Goal: Register for event/course

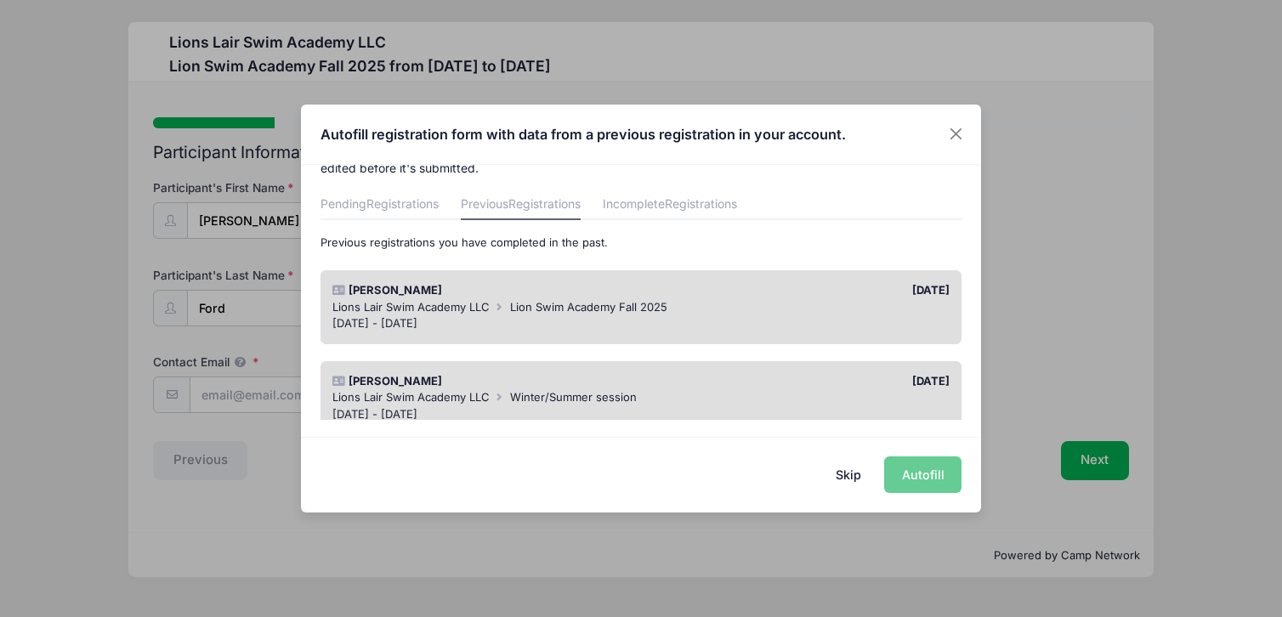
scroll to position [43, 0]
click at [862, 298] on div "Lions Lair Swim Academy LLC Lion Swim Academy Fall 2025" at bounding box center [641, 306] width 618 height 17
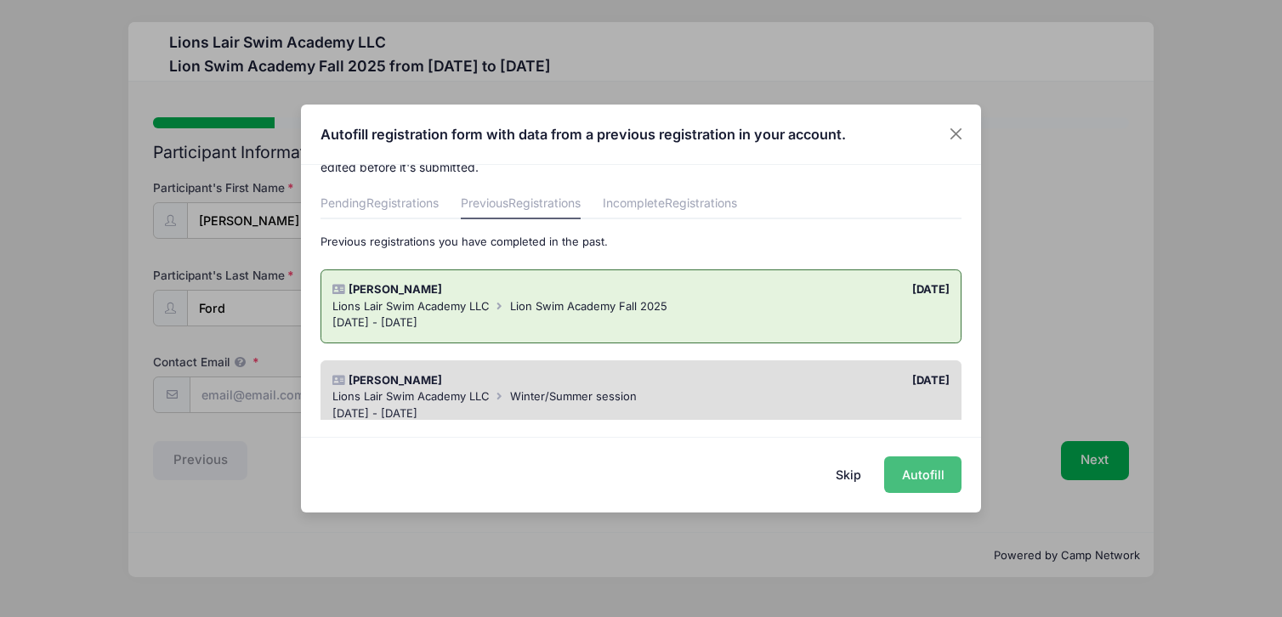
click at [921, 473] on button "Autofill" at bounding box center [922, 475] width 77 height 37
type input "[DOMAIN_NAME][EMAIL_ADDRESS][DOMAIN_NAME]"
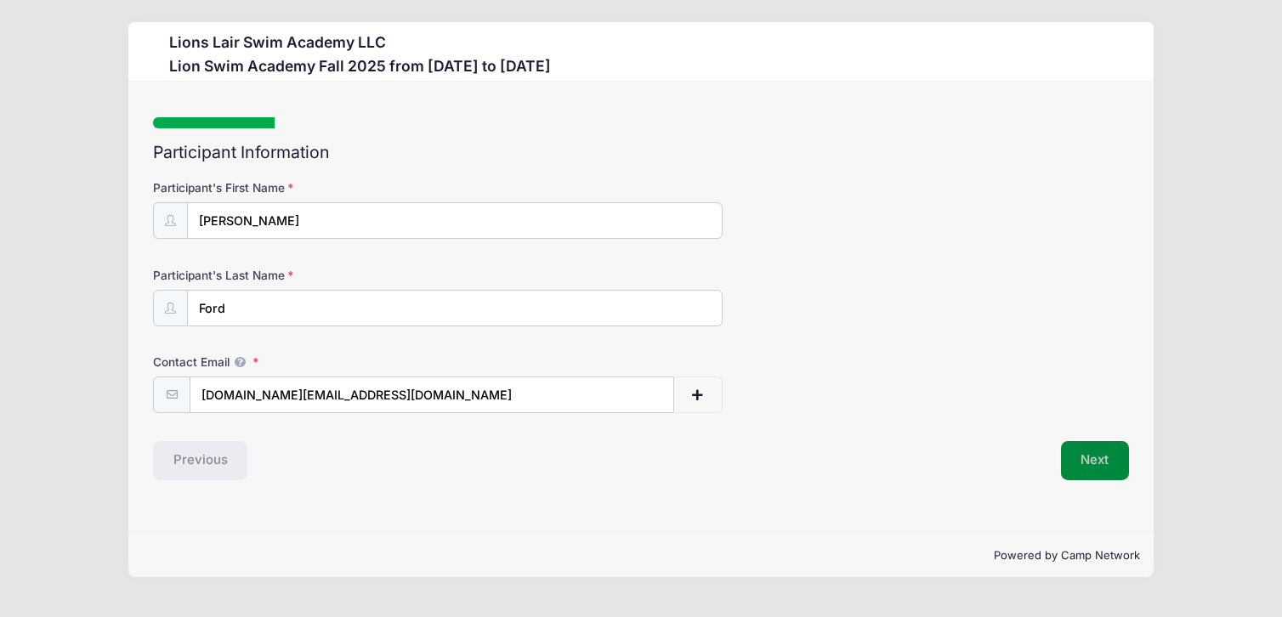
click at [1114, 457] on button "Next" at bounding box center [1095, 460] width 69 height 39
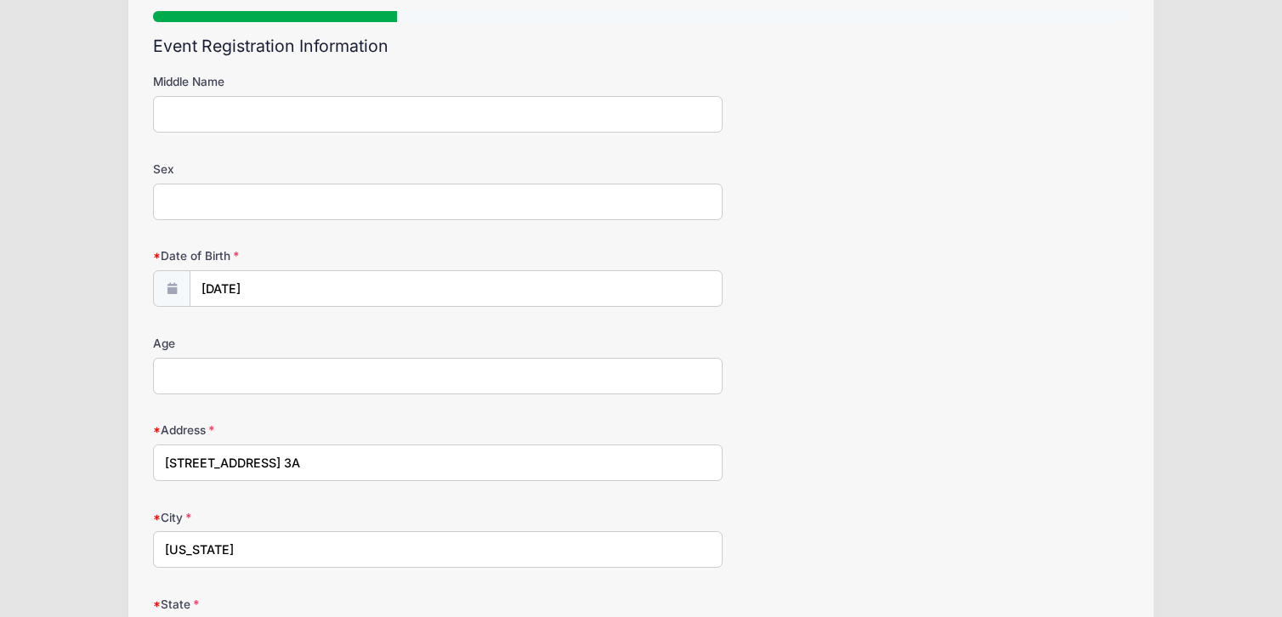
scroll to position [111, 0]
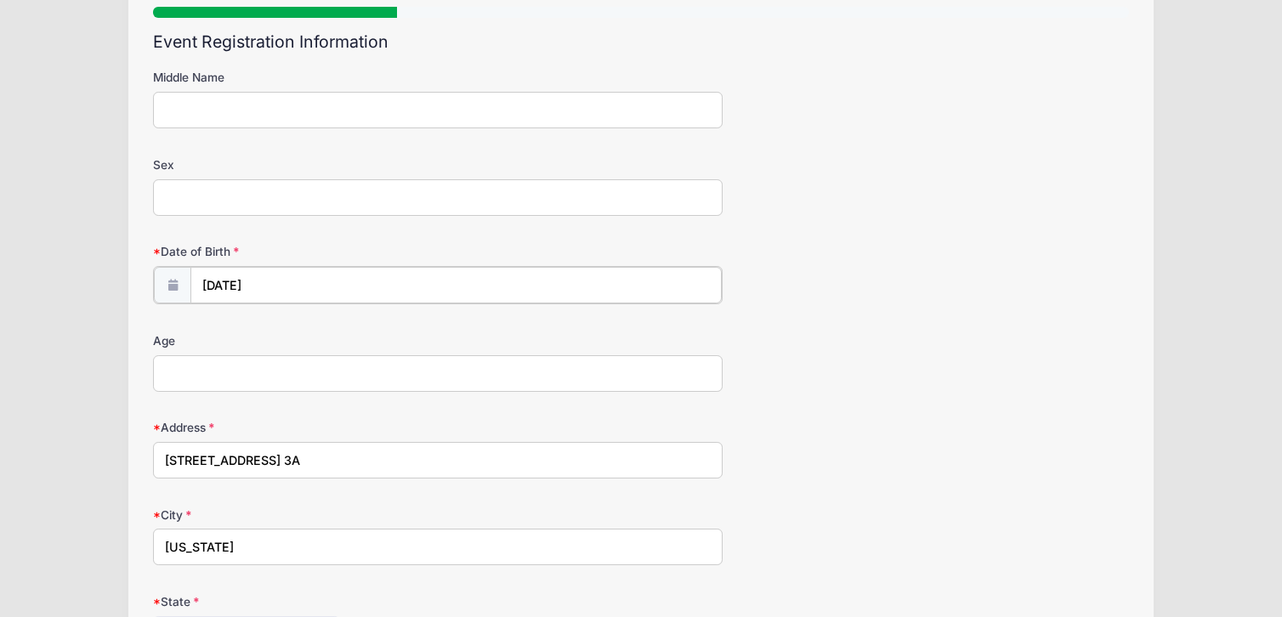
type input "2019"
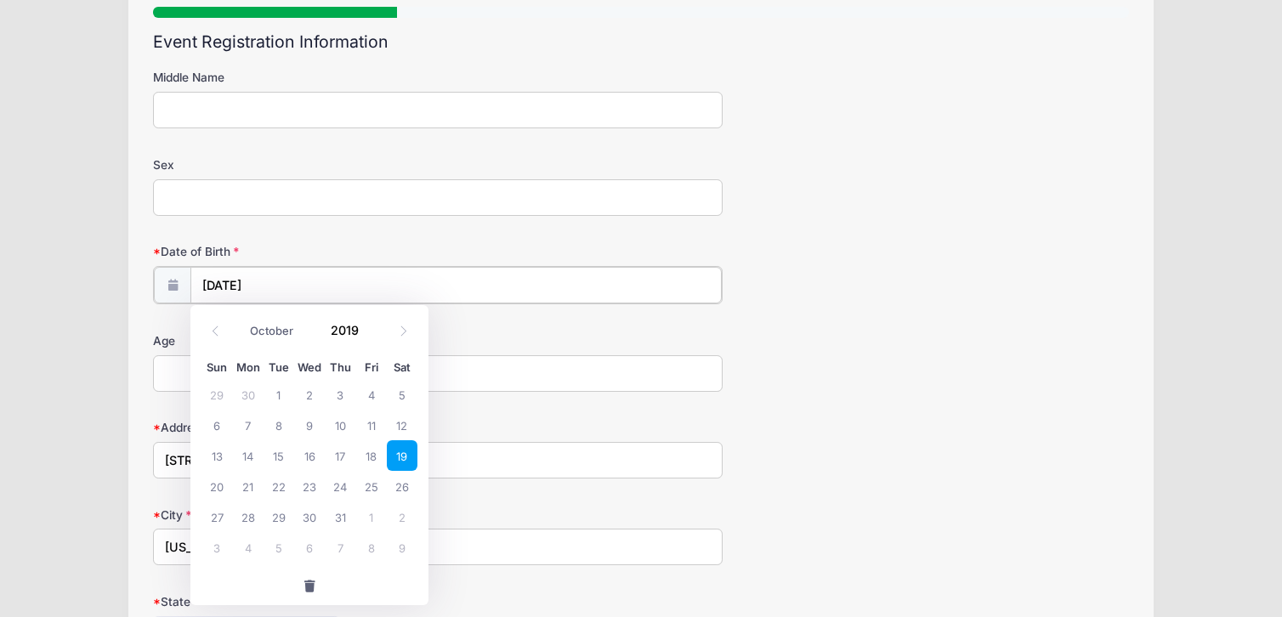
click at [349, 281] on input "10/19/2019" at bounding box center [455, 285] width 531 height 37
click at [207, 282] on input "10/19/2019" at bounding box center [455, 285] width 531 height 37
click at [332, 329] on input "2019" at bounding box center [349, 330] width 55 height 26
click at [315, 275] on input "10/19/2019" at bounding box center [455, 285] width 531 height 37
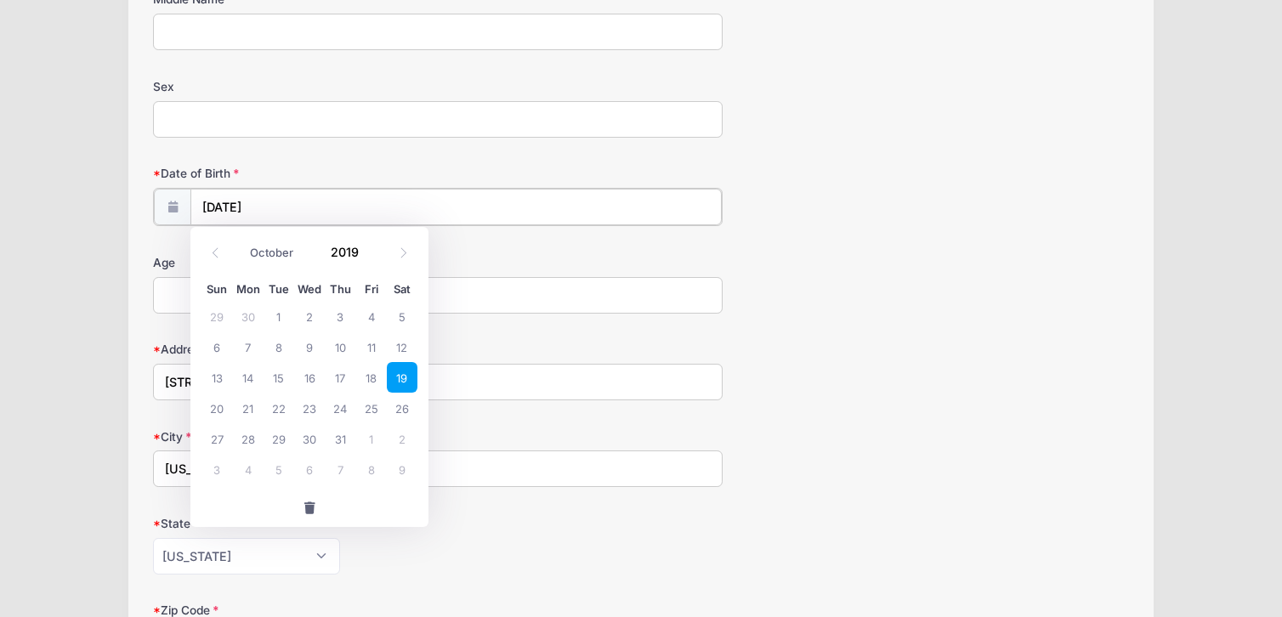
scroll to position [188, 0]
click at [207, 264] on span at bounding box center [216, 253] width 28 height 29
click at [272, 251] on select "January February March April May June July August September October November De…" at bounding box center [279, 253] width 76 height 22
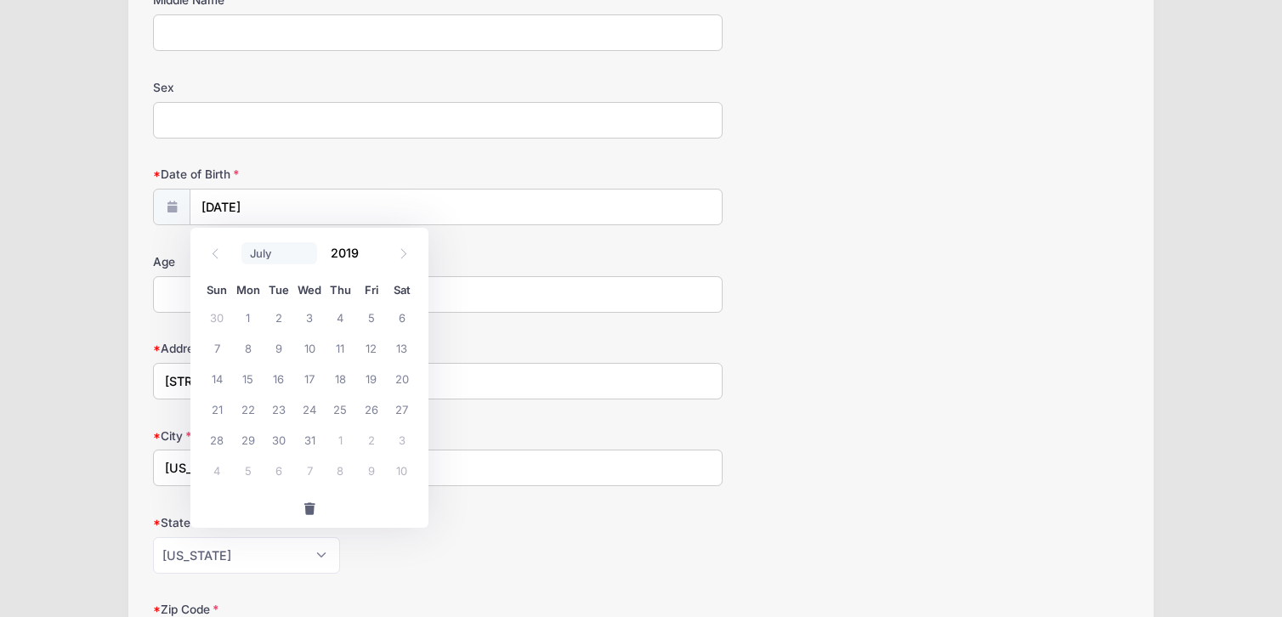
select select "0"
click at [241, 242] on select "January February March April May June July August September October November De…" at bounding box center [279, 253] width 76 height 22
click at [227, 202] on input "10/19/2019" at bounding box center [455, 208] width 531 height 37
click at [281, 442] on span "29" at bounding box center [279, 439] width 31 height 31
type input "01/29/2019"
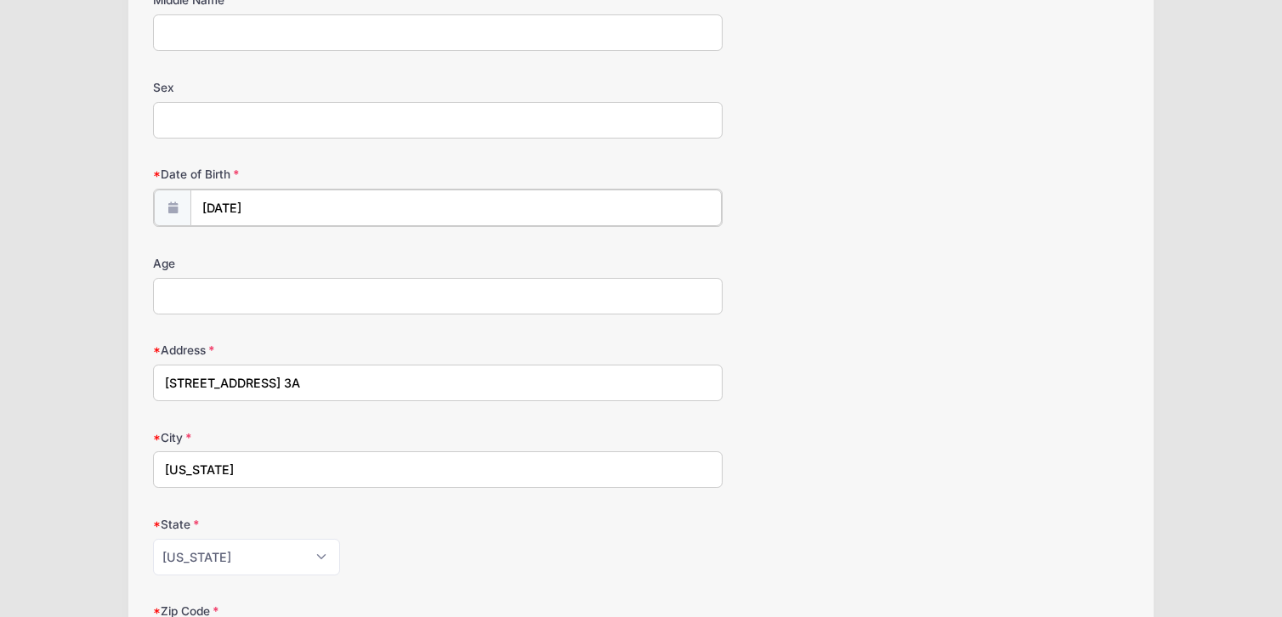
click at [293, 202] on input "01/29/2019" at bounding box center [455, 208] width 531 height 37
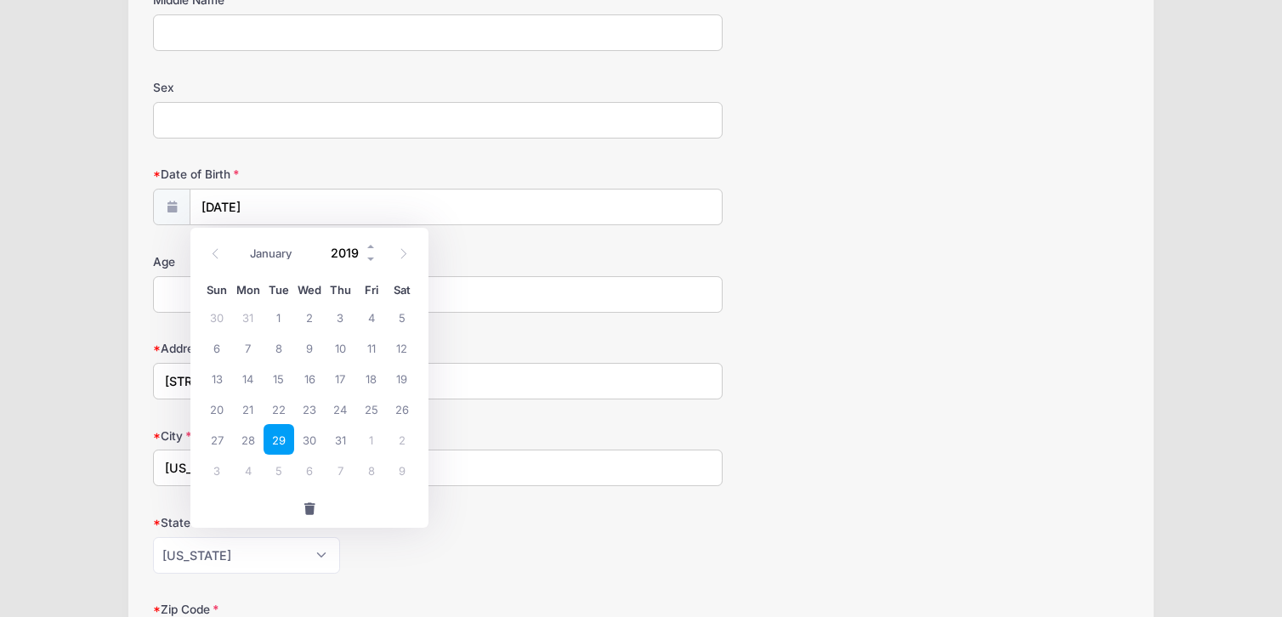
click at [344, 251] on input "2019" at bounding box center [349, 253] width 55 height 26
type input "2019"
click at [1083, 135] on div "Sex" at bounding box center [641, 109] width 976 height 60
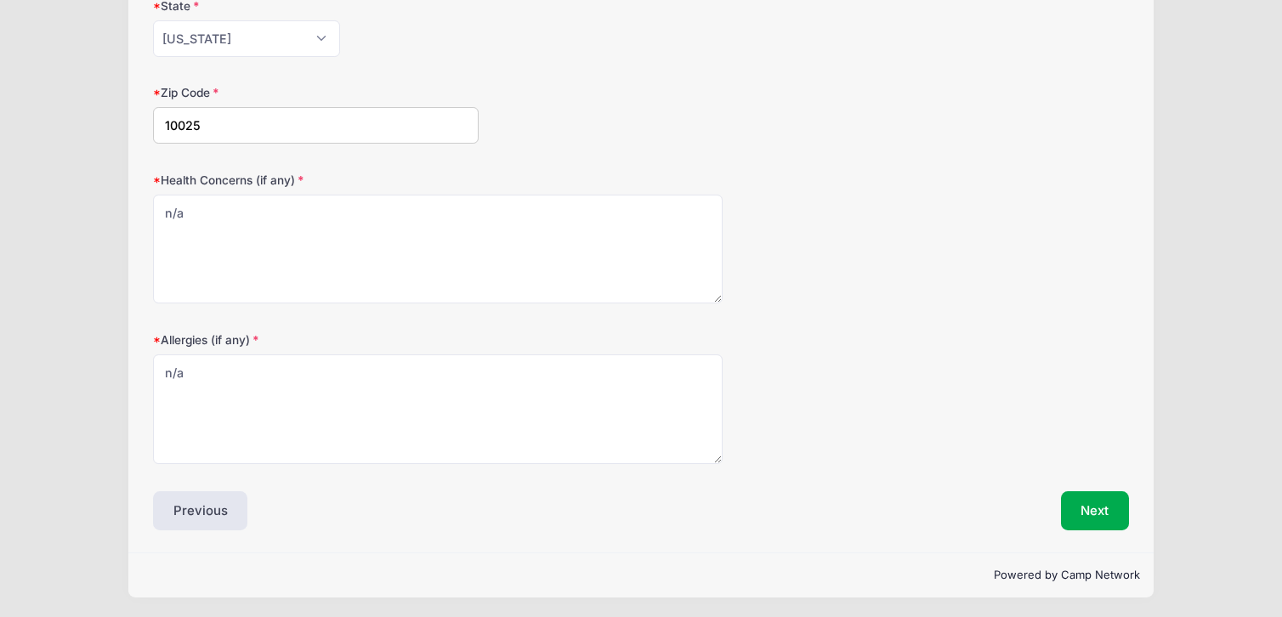
scroll to position [707, 0]
click at [1097, 504] on button "Next" at bounding box center [1095, 508] width 69 height 39
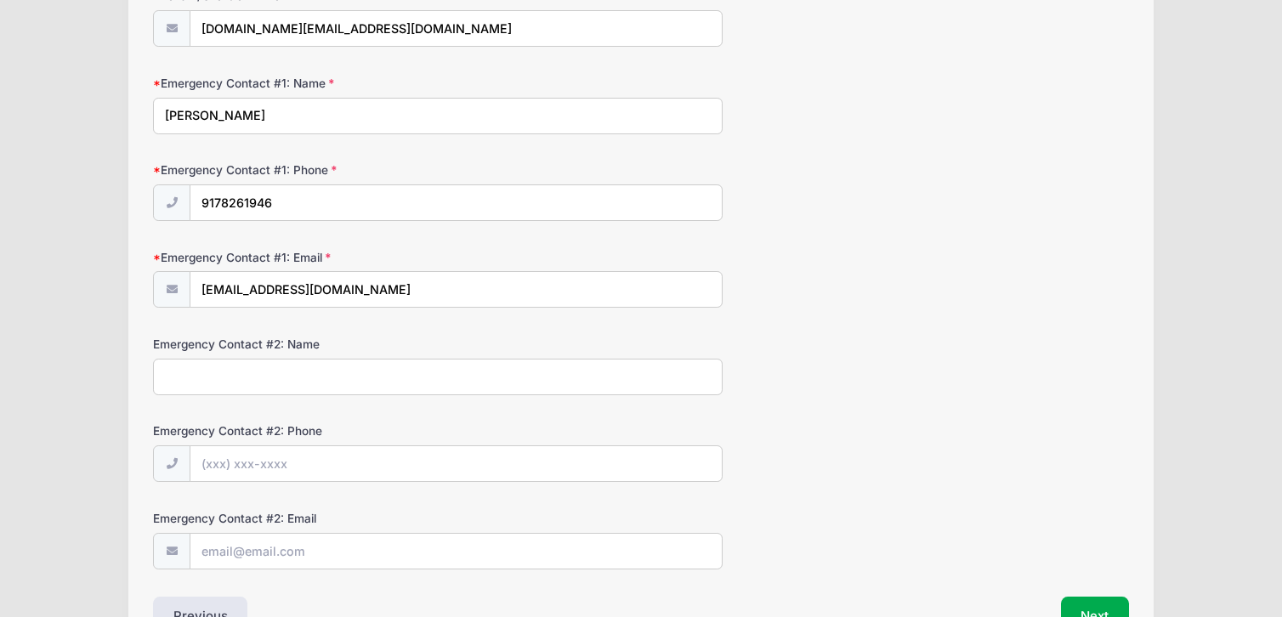
scroll to position [474, 0]
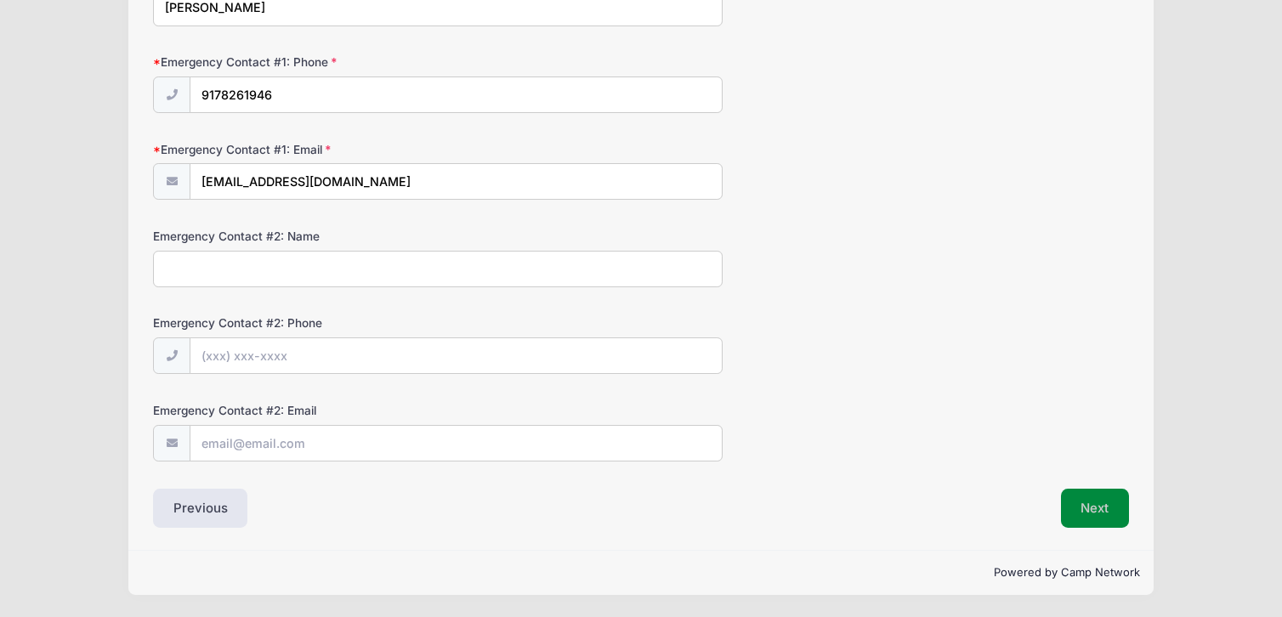
click at [1080, 502] on button "Next" at bounding box center [1095, 508] width 69 height 39
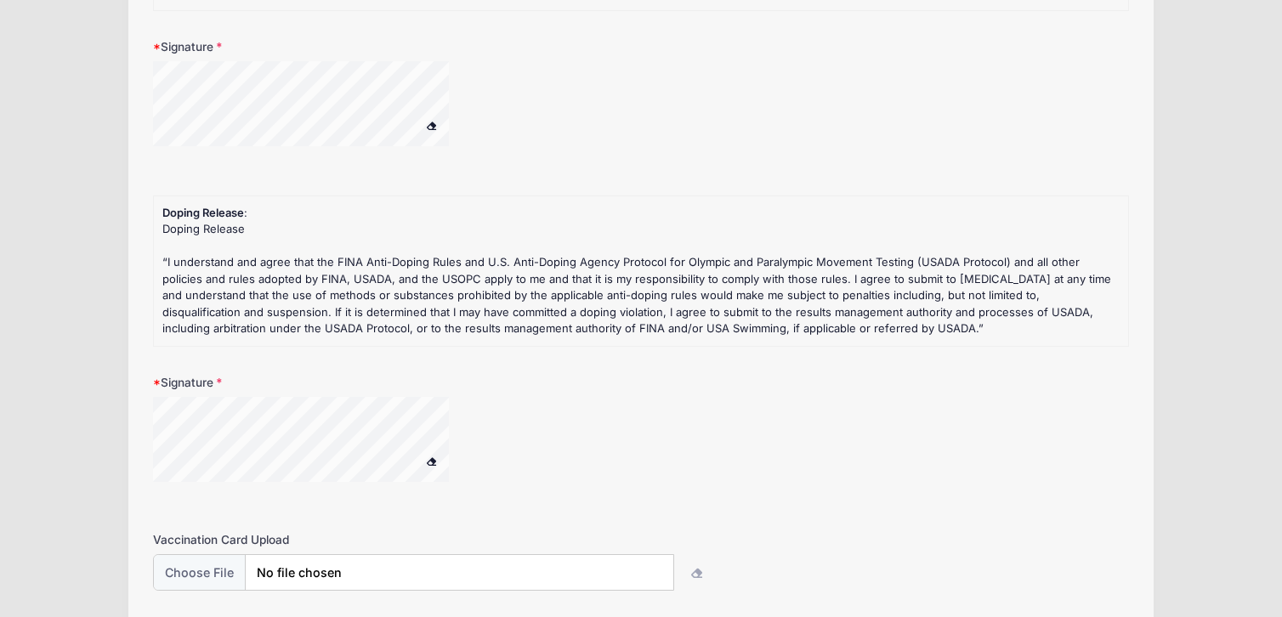
scroll to position [498, 0]
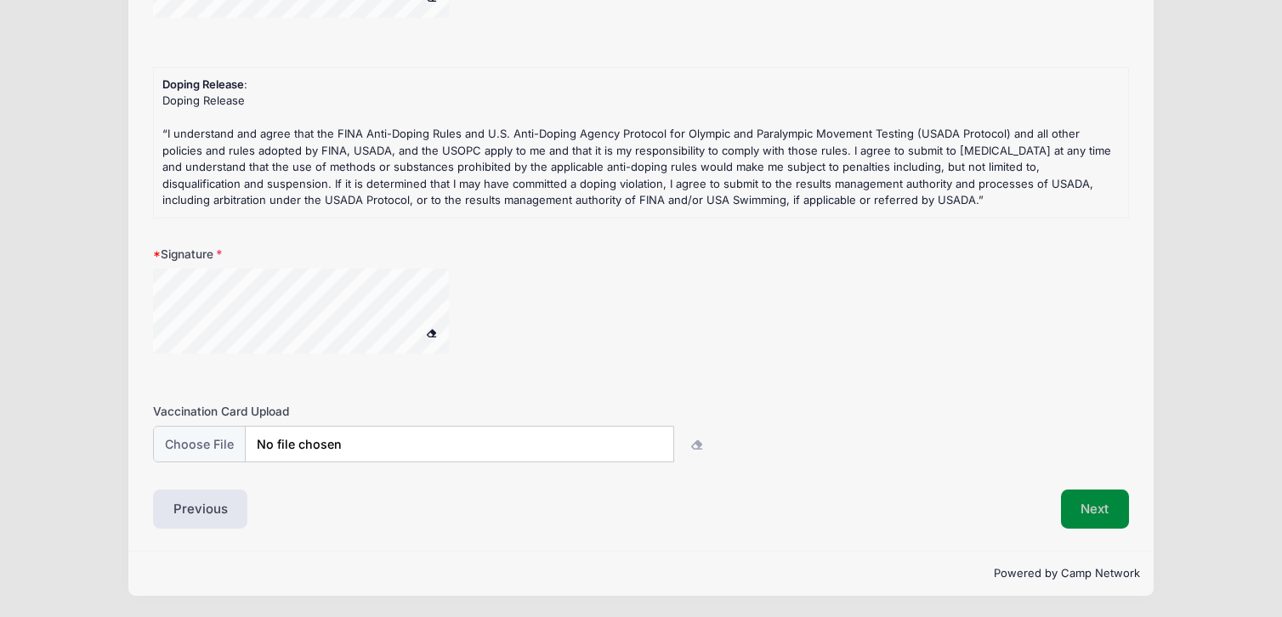
click at [1098, 502] on button "Next" at bounding box center [1095, 509] width 69 height 39
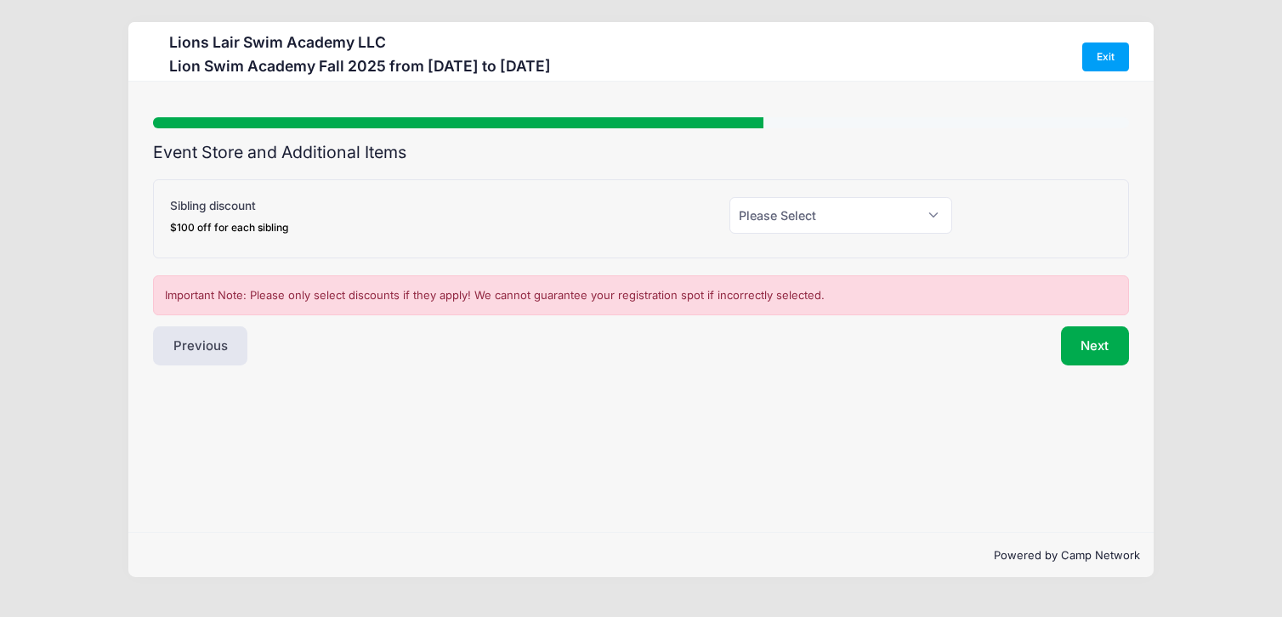
scroll to position [0, 0]
click at [796, 214] on select "Please Select Yes (-$100.00) No" at bounding box center [841, 215] width 223 height 37
select select "1"
click at [730, 197] on select "Please Select Yes (-$100.00) No" at bounding box center [841, 215] width 223 height 37
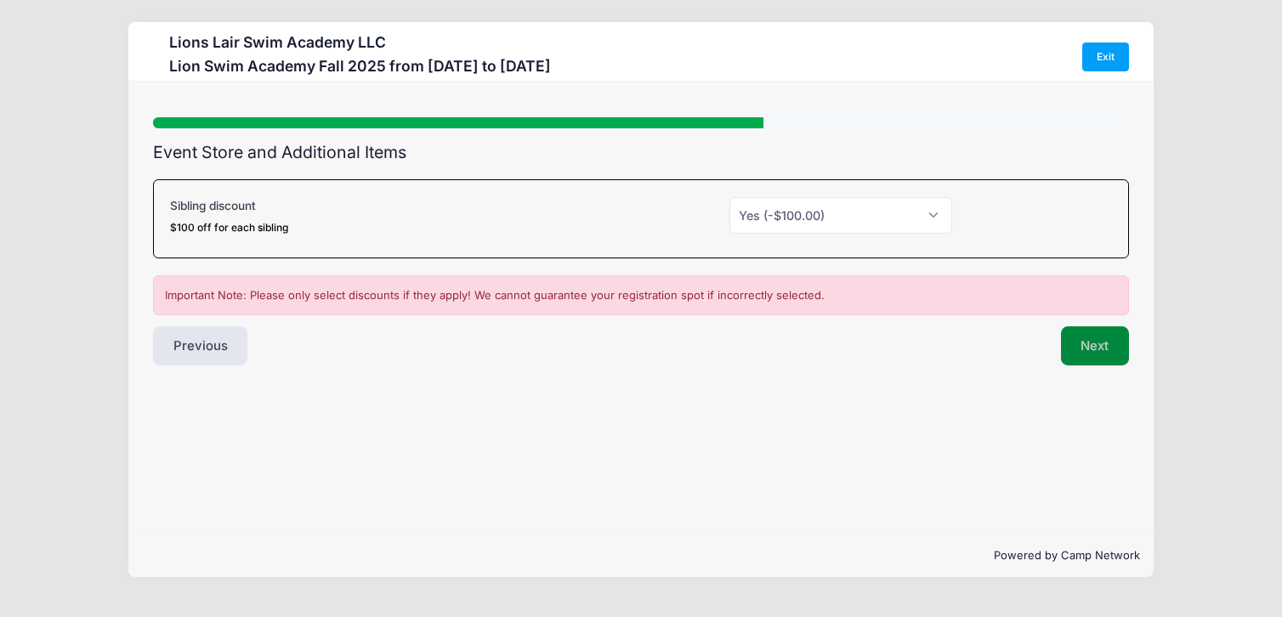
click at [1081, 358] on button "Next" at bounding box center [1095, 345] width 69 height 39
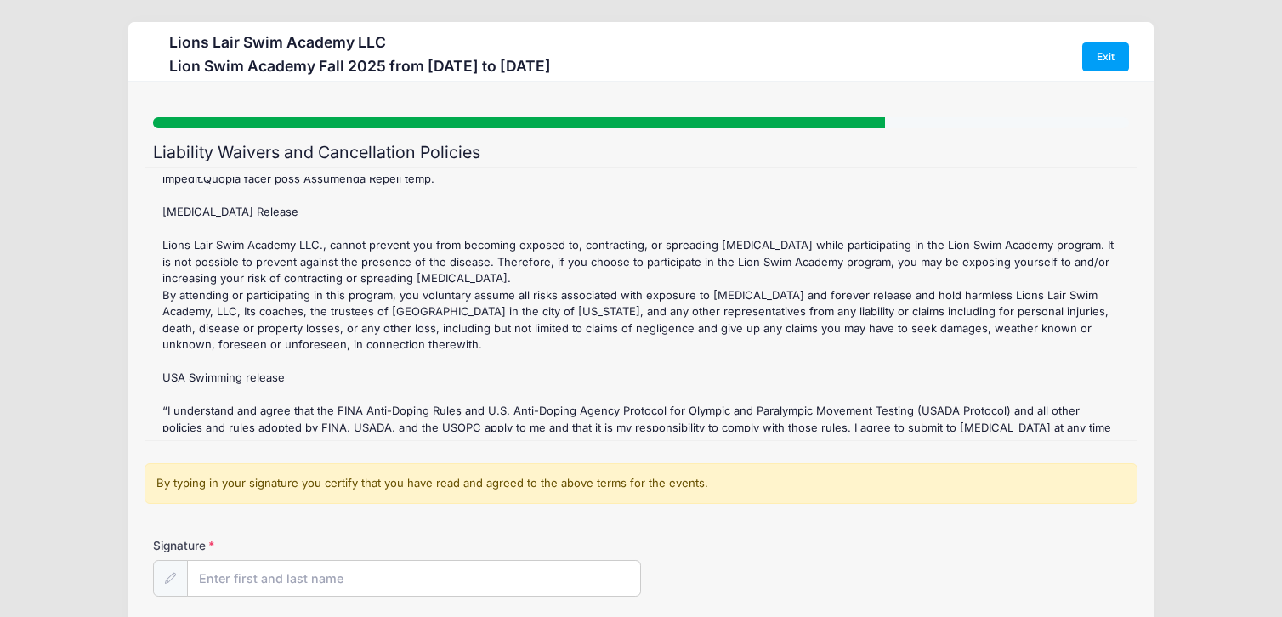
scroll to position [258, 0]
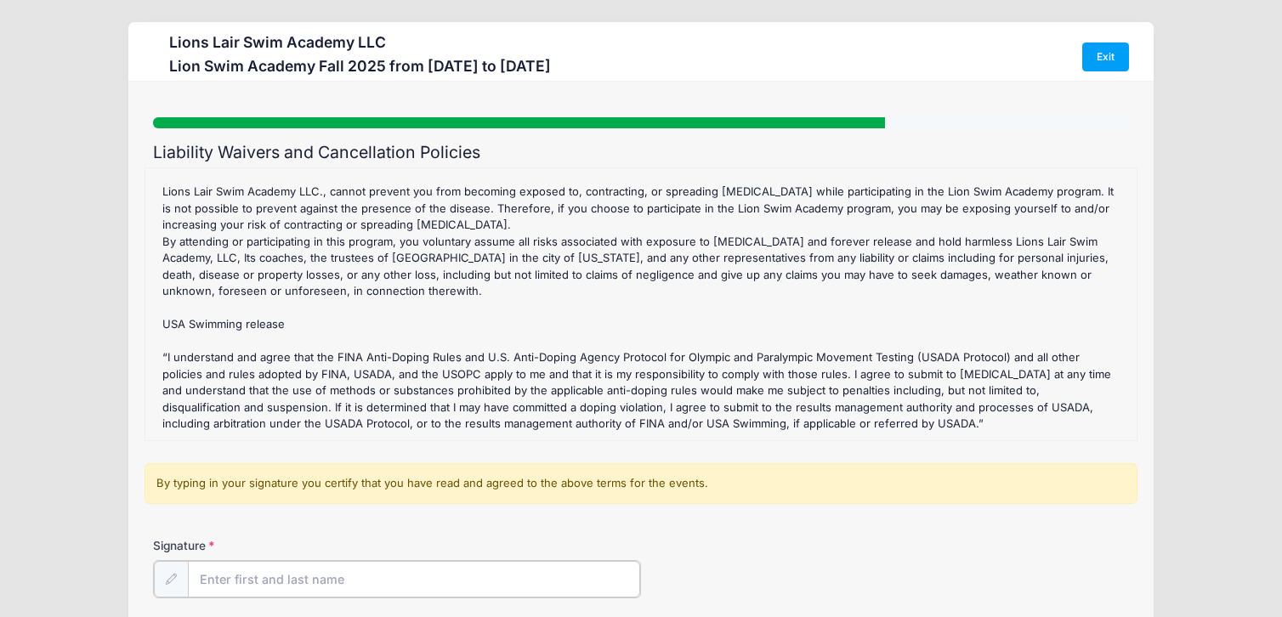
click at [369, 581] on input "Signature" at bounding box center [414, 579] width 452 height 37
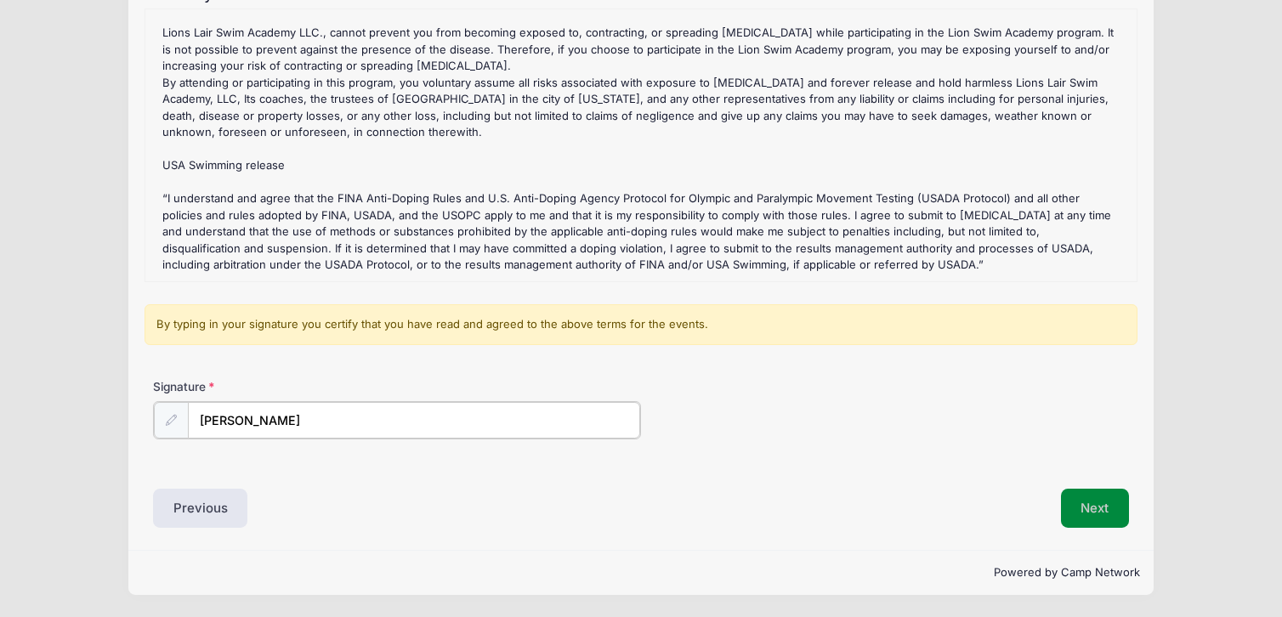
type input "Ekaterina Ford"
click at [1111, 510] on button "Next" at bounding box center [1095, 508] width 69 height 39
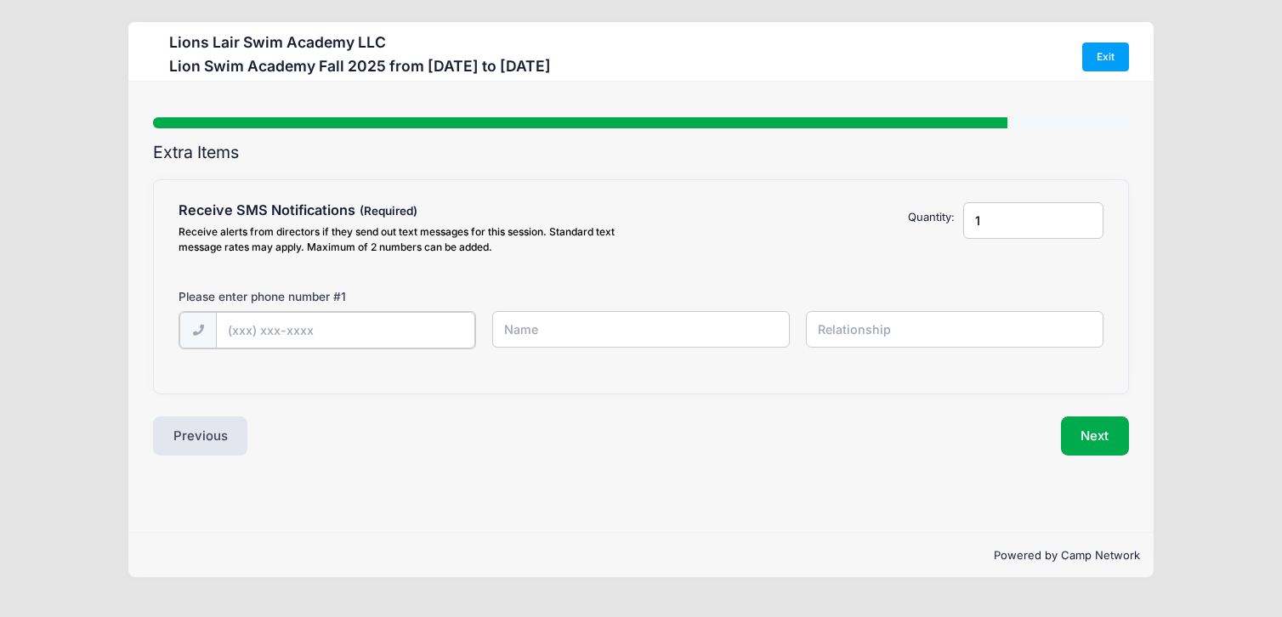
click at [253, 335] on input "text" at bounding box center [345, 330] width 258 height 37
type input "(917) 664-8975"
click at [571, 332] on input "text" at bounding box center [641, 329] width 298 height 37
type input "Ekaterina Ford"
click at [841, 337] on input "text" at bounding box center [955, 329] width 298 height 37
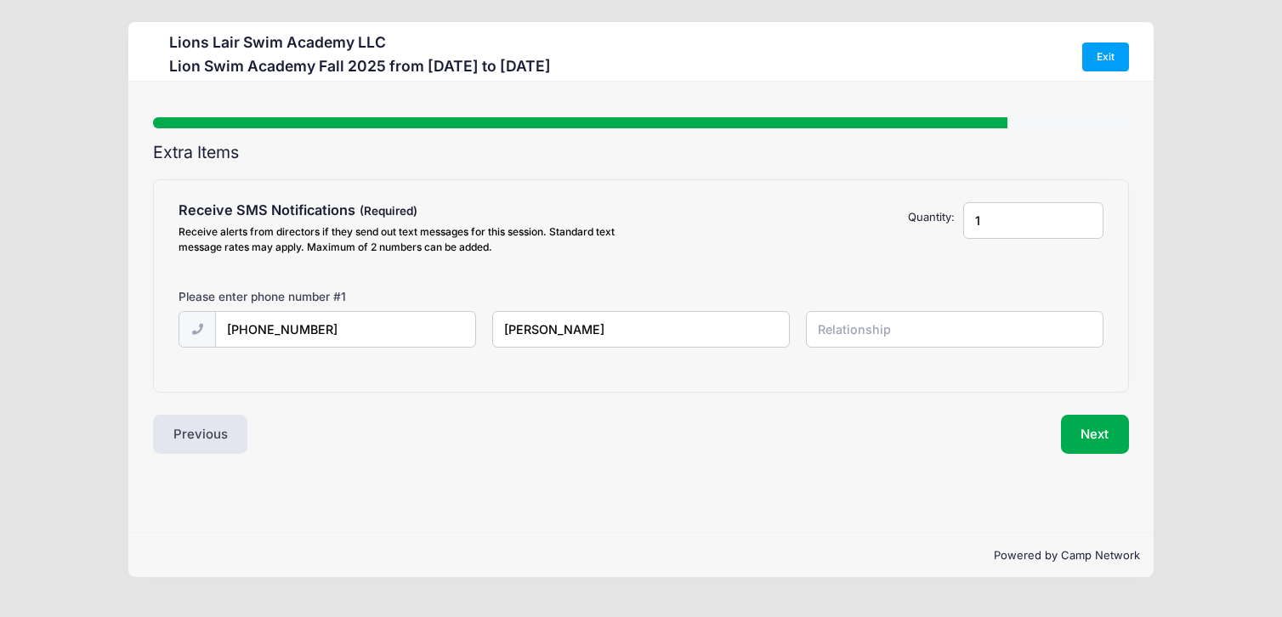
type input "mother"
click at [1096, 440] on button "Next" at bounding box center [1095, 434] width 69 height 39
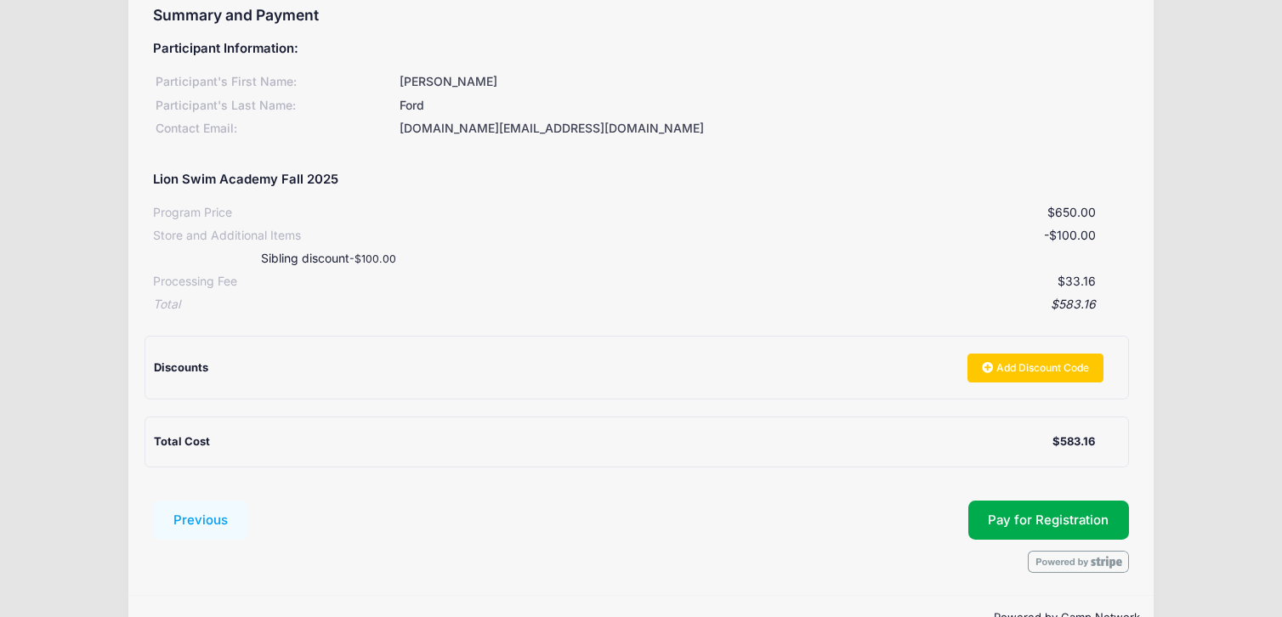
scroll to position [182, 0]
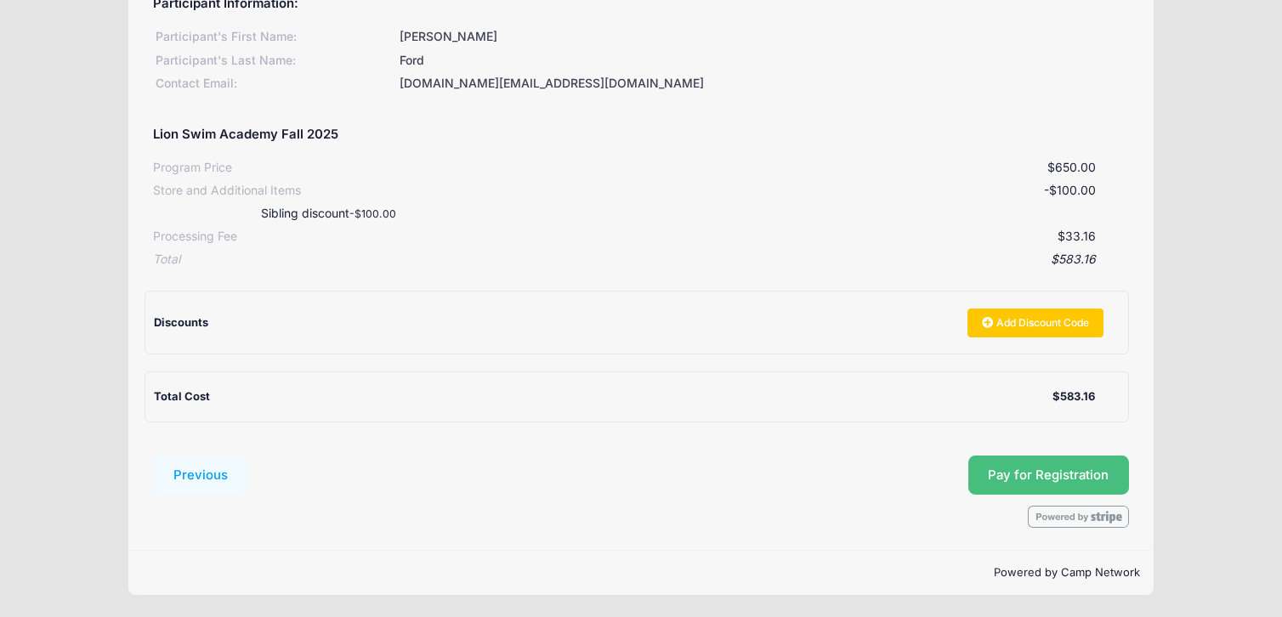
click at [1023, 480] on button "Pay for Registration" at bounding box center [1049, 475] width 162 height 39
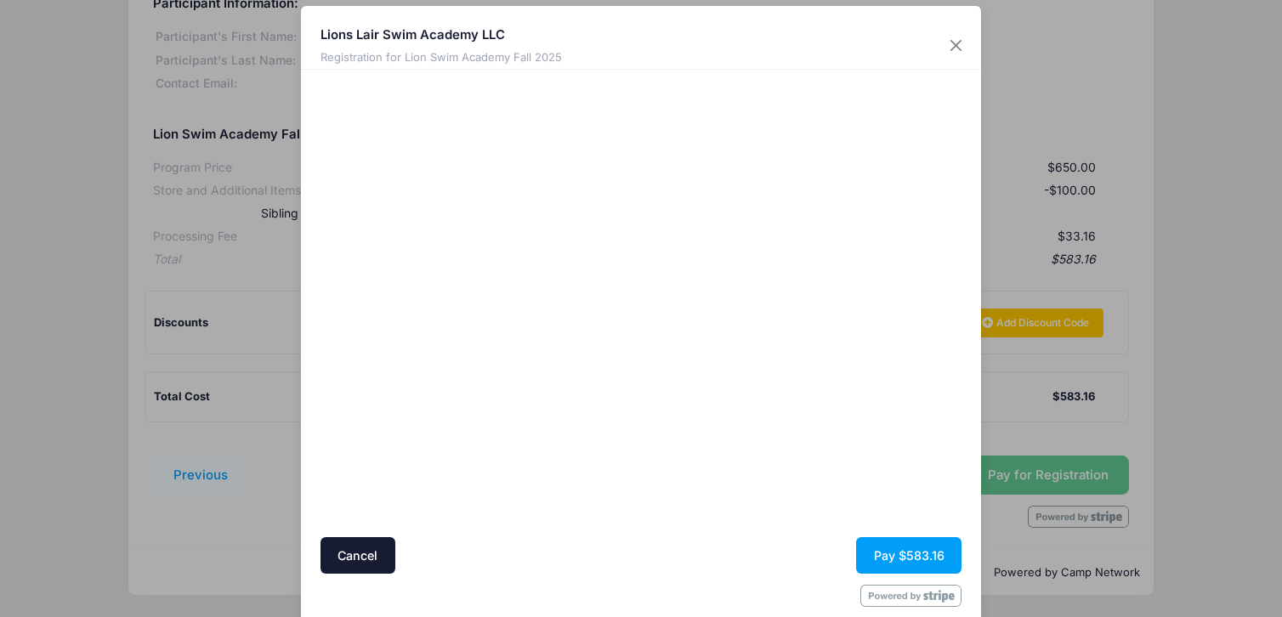
scroll to position [15, 0]
click at [889, 550] on button "Pay $583.16" at bounding box center [908, 554] width 105 height 37
